Goal: Answer question/provide support: Answer question/provide support

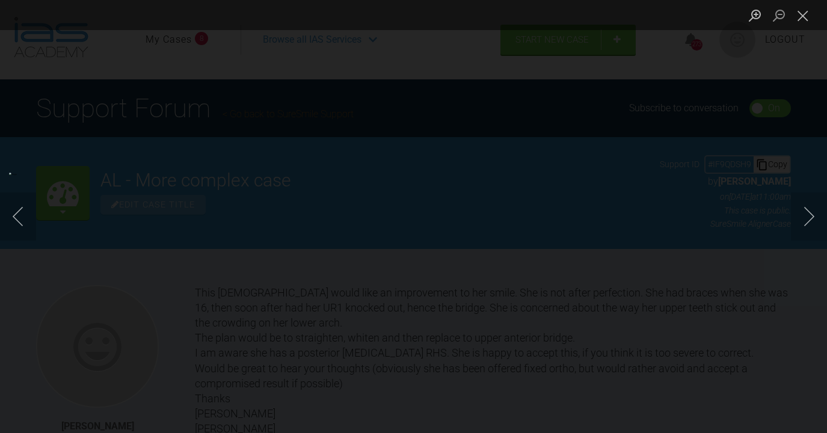
scroll to position [693, 0]
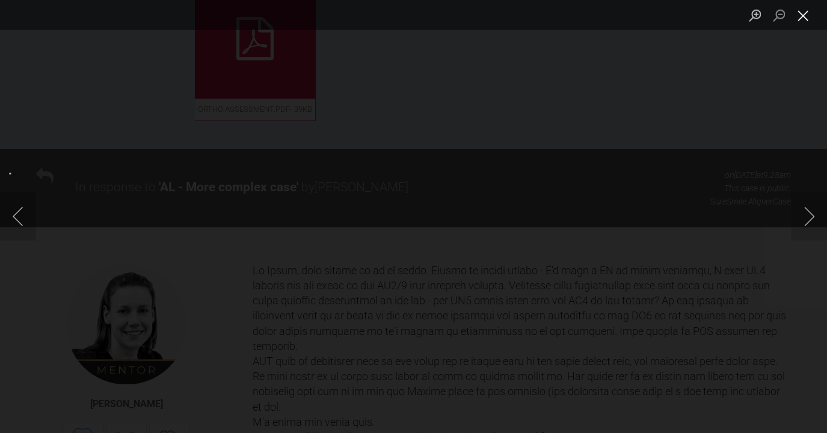
click at [805, 21] on button "Close lightbox" at bounding box center [803, 15] width 24 height 21
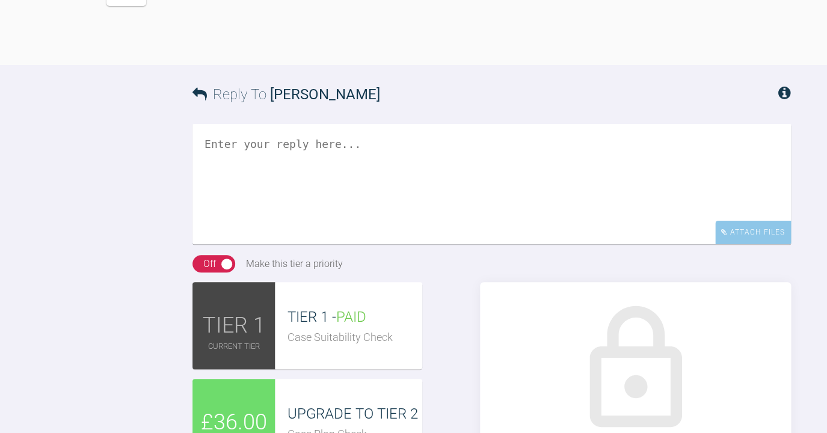
scroll to position [1239, 0]
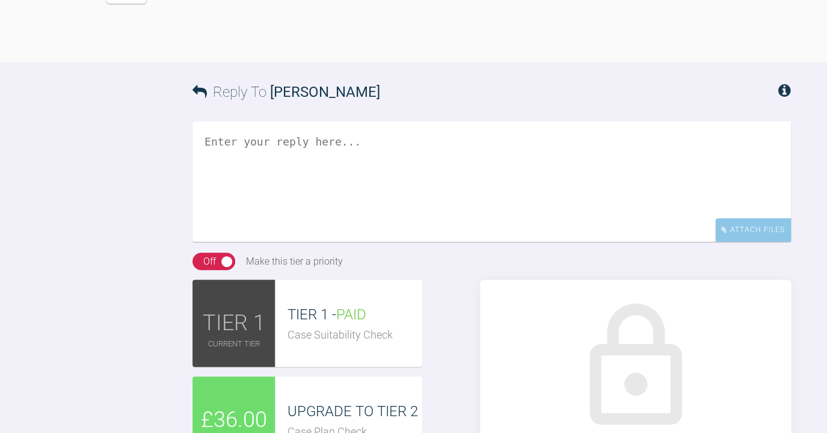
drag, startPoint x: 493, startPoint y: 126, endPoint x: 498, endPoint y: 171, distance: 45.4
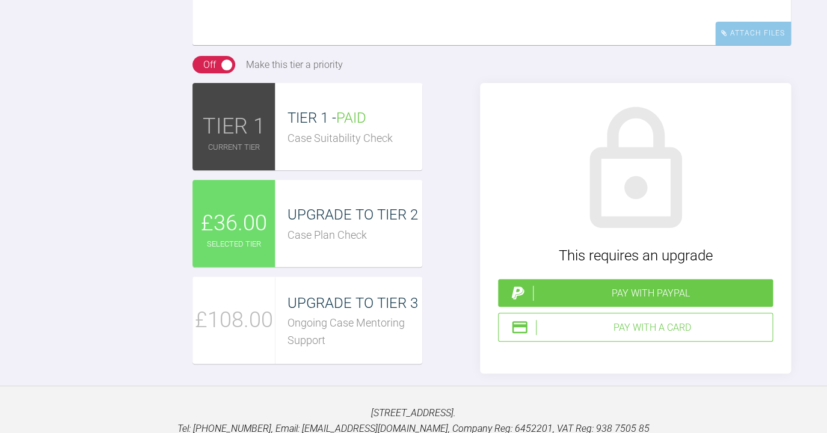
scroll to position [1434, 0]
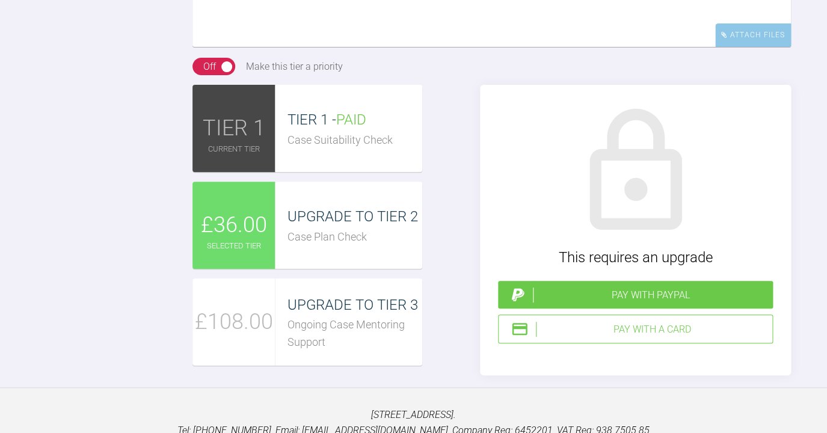
drag, startPoint x: 408, startPoint y: 345, endPoint x: 591, endPoint y: 345, distance: 182.8
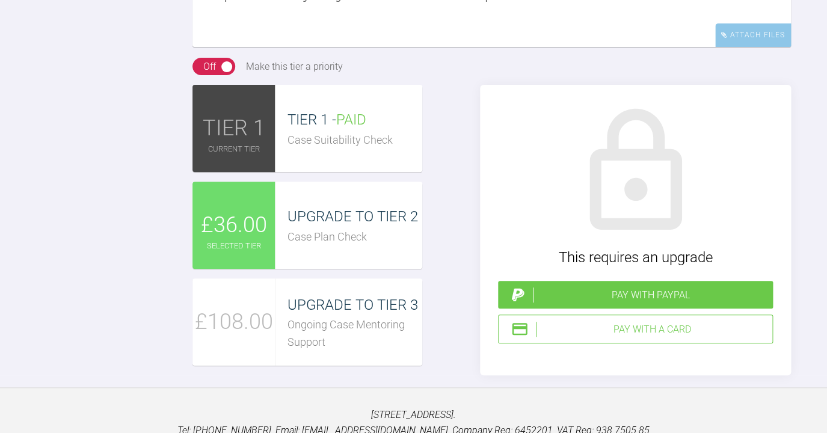
drag, startPoint x: 476, startPoint y: 366, endPoint x: 503, endPoint y: 386, distance: 33.6
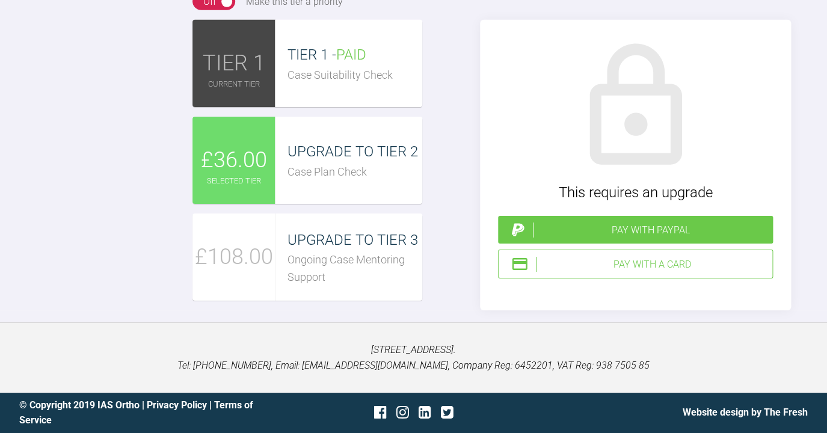
scroll to position [1542, 0]
click at [606, 272] on div "Pay with a Card" at bounding box center [652, 265] width 232 height 16
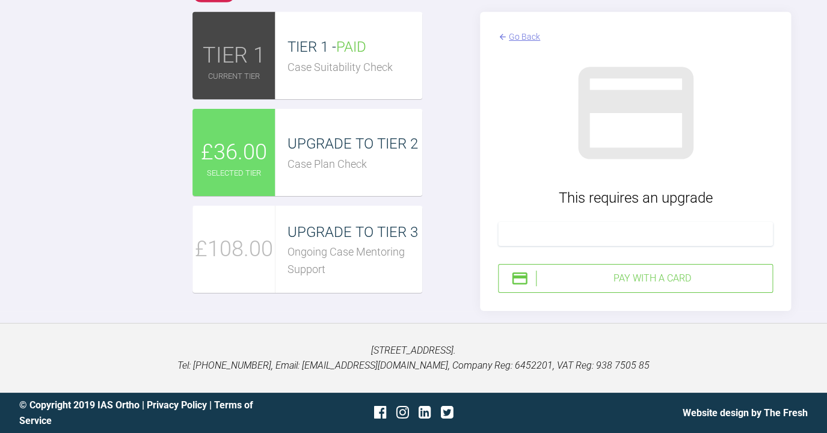
scroll to position [32, 0]
drag, startPoint x: 506, startPoint y: 190, endPoint x: 581, endPoint y: 193, distance: 74.6
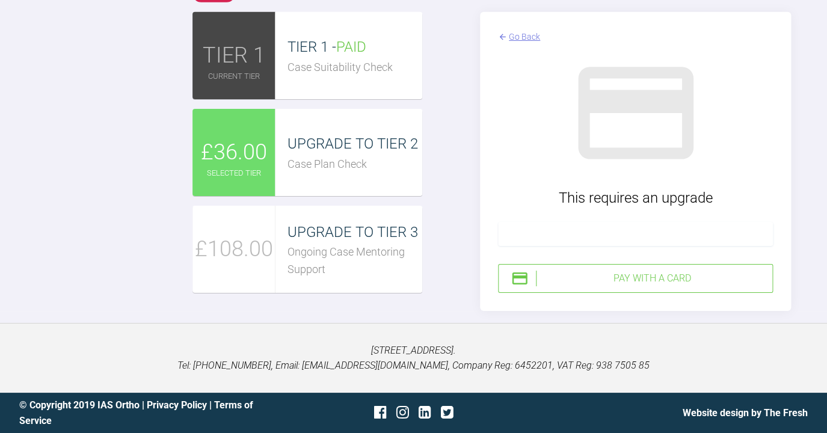
type textarea "Hi [PERSON_NAME], Thanks so much for the advice! I will ask the patient the que…"
click at [633, 279] on div "Pay with a Card" at bounding box center [652, 279] width 232 height 16
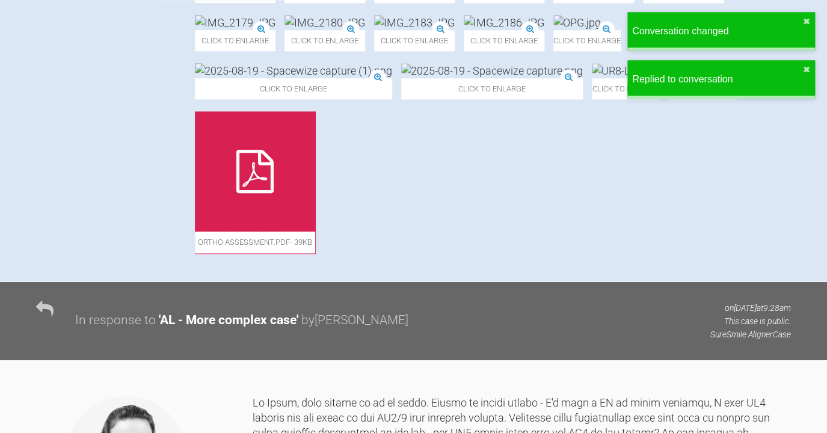
scroll to position [560, 0]
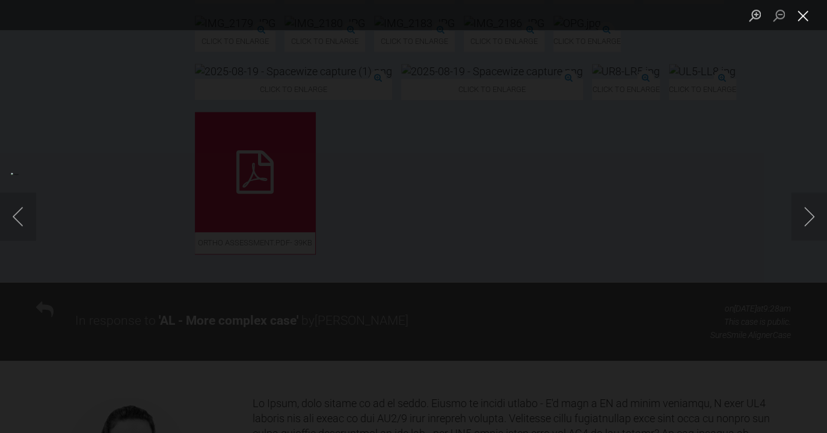
click at [803, 22] on button "Close lightbox" at bounding box center [803, 15] width 24 height 21
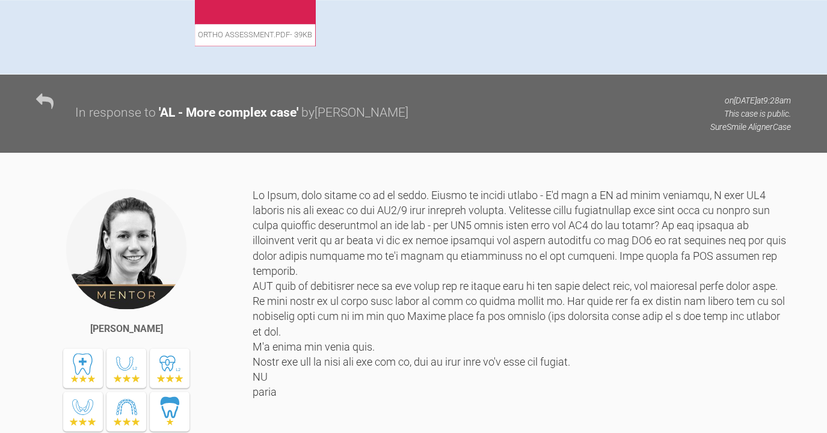
scroll to position [771, 0]
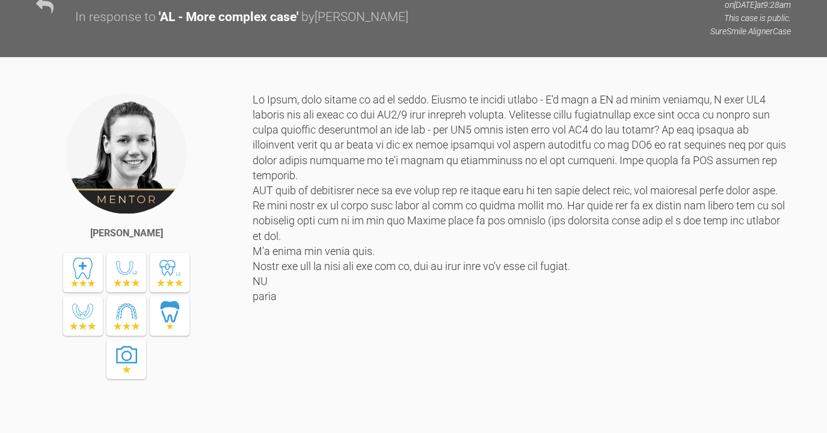
scroll to position [873, 0]
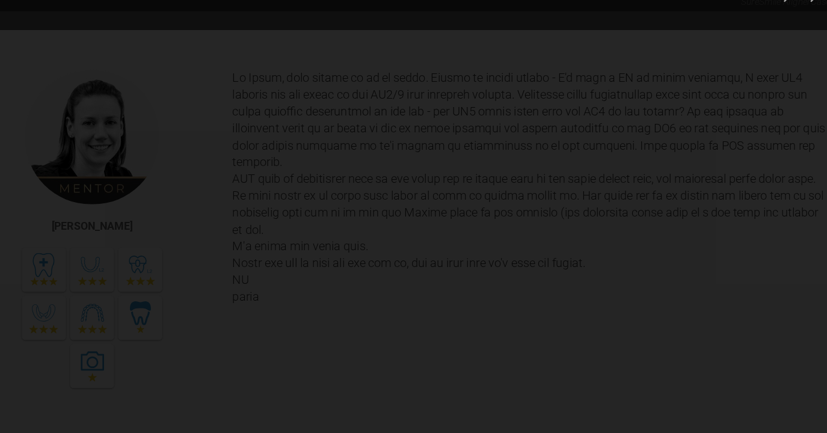
click at [159, 218] on img "Lightbox" at bounding box center [159, 218] width 0 height 0
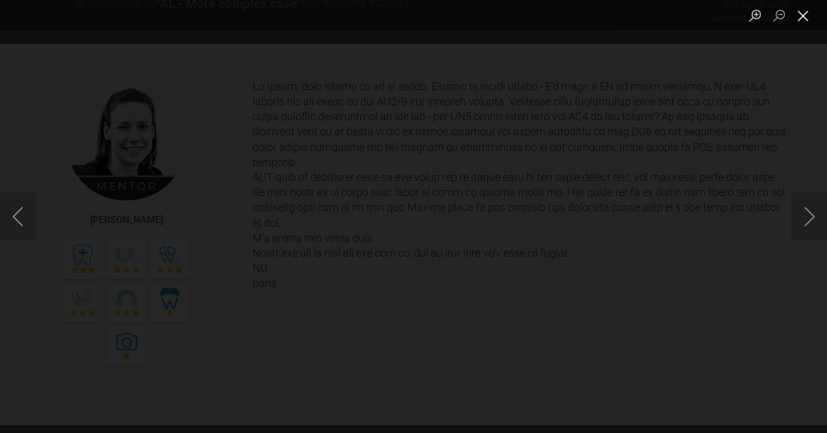
click at [802, 23] on button "Close lightbox" at bounding box center [803, 15] width 24 height 21
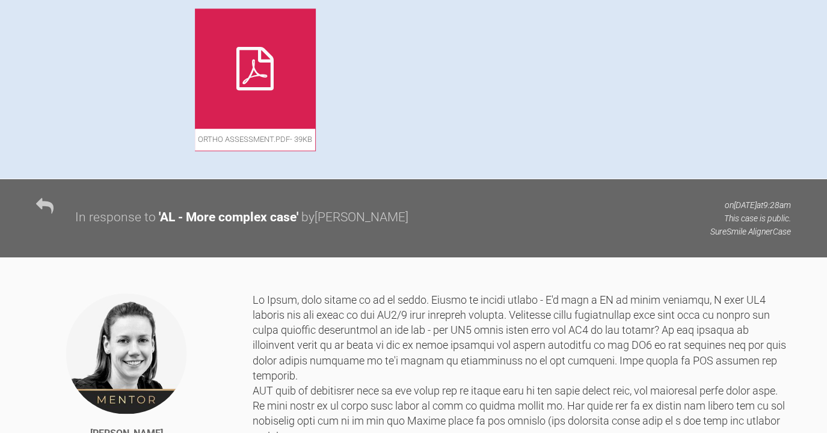
scroll to position [662, 0]
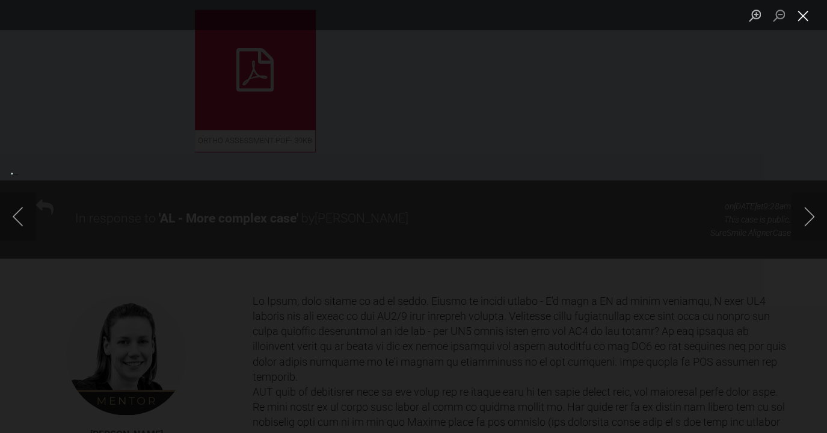
click at [803, 23] on button "Close lightbox" at bounding box center [803, 15] width 24 height 21
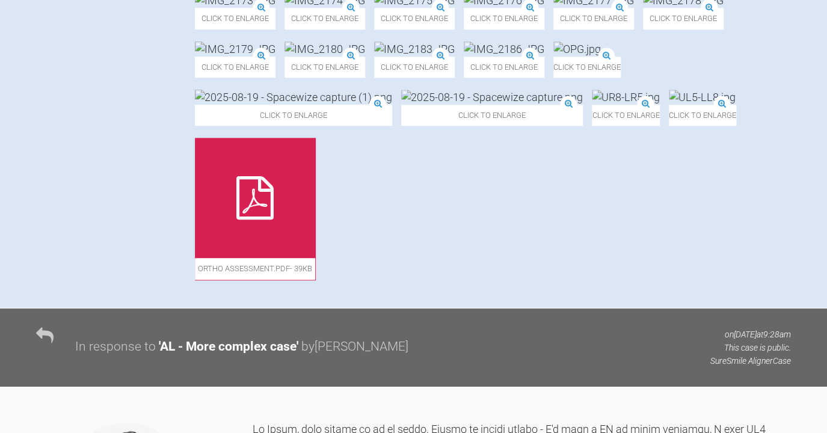
scroll to position [529, 0]
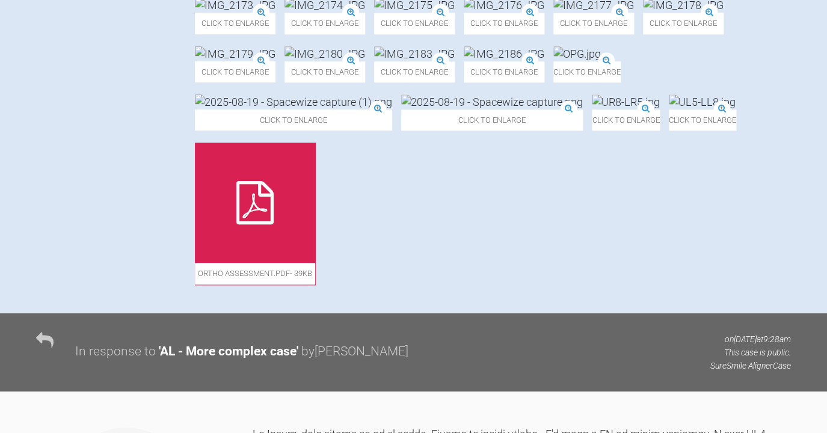
click at [275, 13] on img at bounding box center [235, 5] width 81 height 15
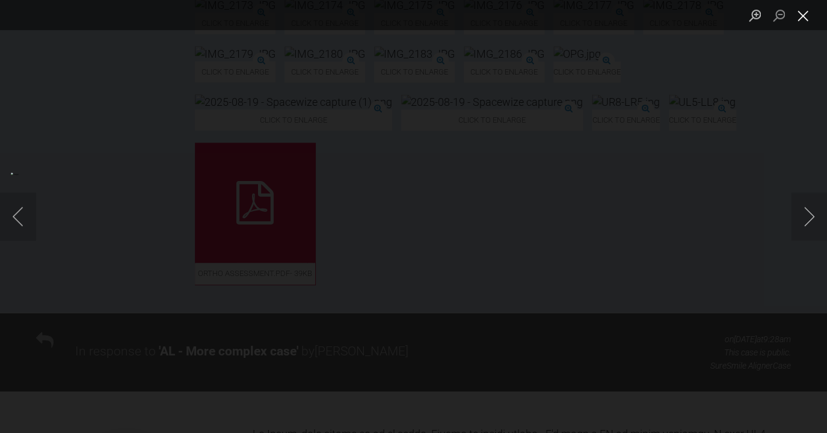
click at [796, 14] on button "Close lightbox" at bounding box center [803, 15] width 24 height 21
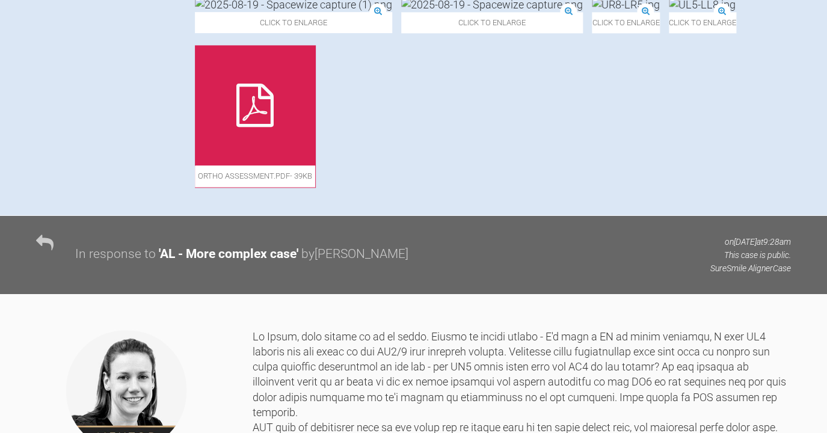
scroll to position [625, 0]
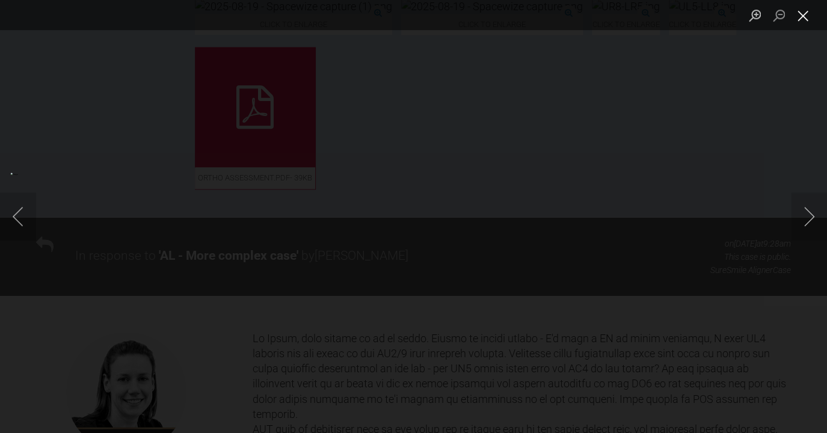
click at [802, 22] on button "Close lightbox" at bounding box center [803, 15] width 24 height 21
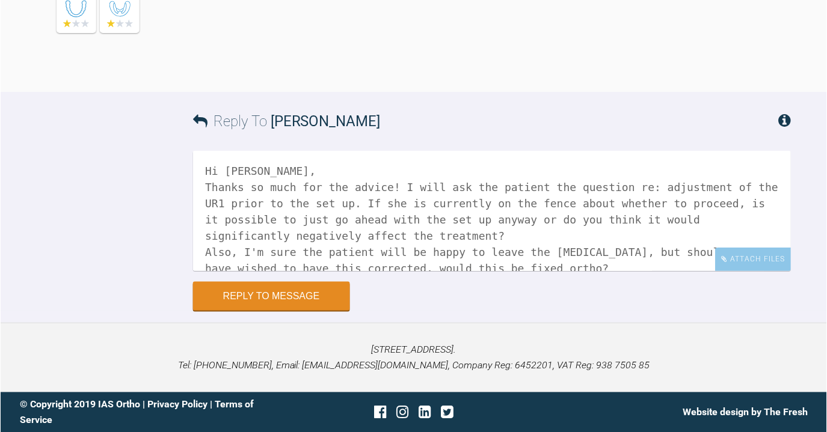
scroll to position [1969, 0]
